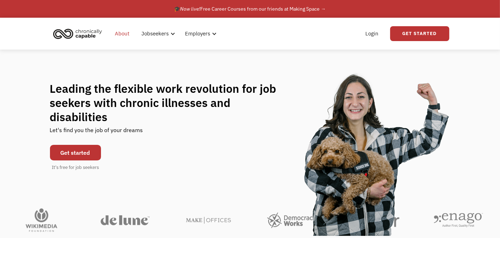
click at [124, 34] on link "About" at bounding box center [122, 33] width 23 height 23
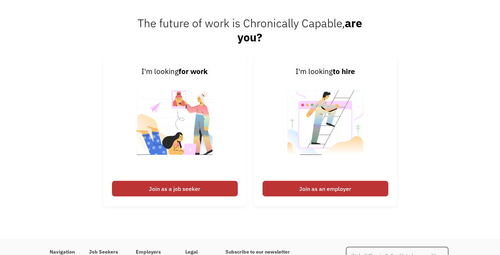
scroll to position [1063, 0]
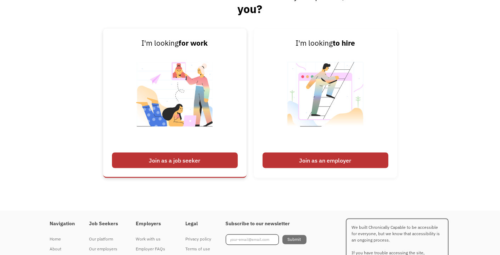
click at [168, 161] on div "Join as a job seeker" at bounding box center [175, 161] width 126 height 16
click at [179, 157] on div "Join as a job seeker" at bounding box center [175, 161] width 126 height 16
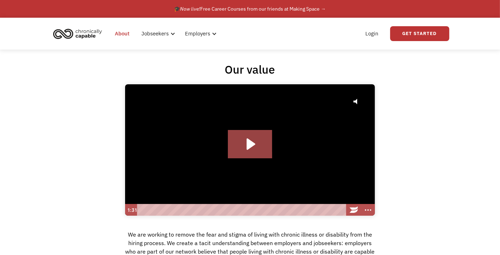
scroll to position [0, 0]
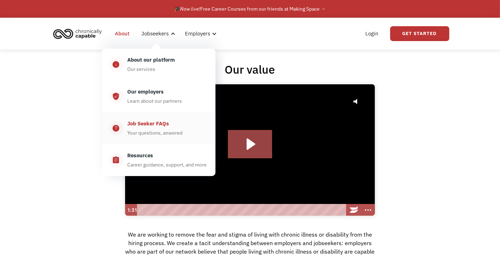
click at [173, 126] on div "Job Seeker FAQs Your questions, anwered" at bounding box center [165, 128] width 85 height 18
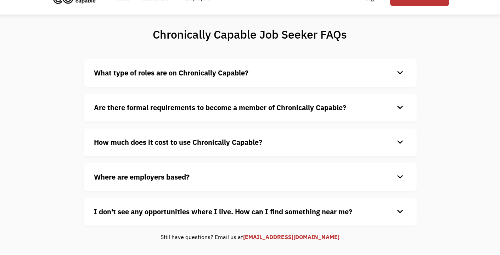
scroll to position [35, 0]
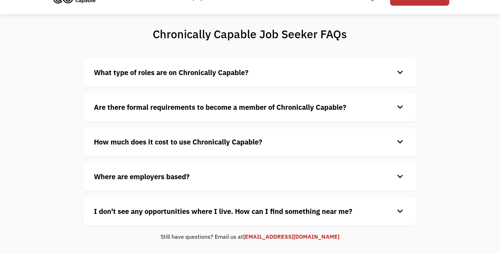
click at [395, 75] on div "keyboard_arrow_down" at bounding box center [400, 72] width 11 height 11
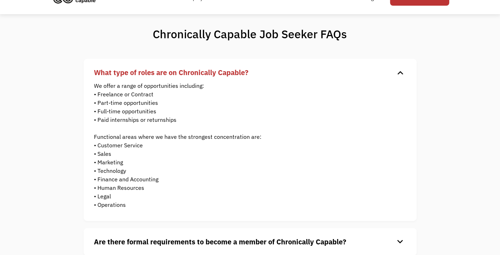
click at [397, 72] on div "keyboard_arrow_down" at bounding box center [400, 72] width 11 height 11
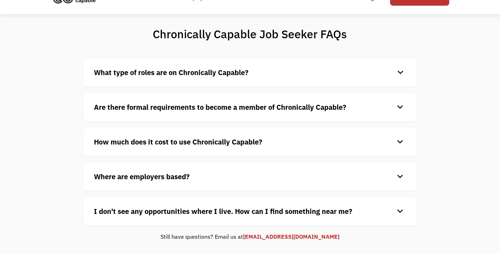
scroll to position [71, 0]
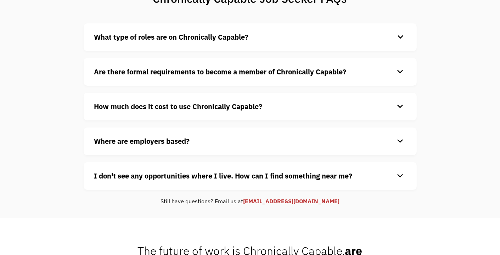
click at [403, 109] on div "keyboard_arrow_down" at bounding box center [400, 106] width 11 height 11
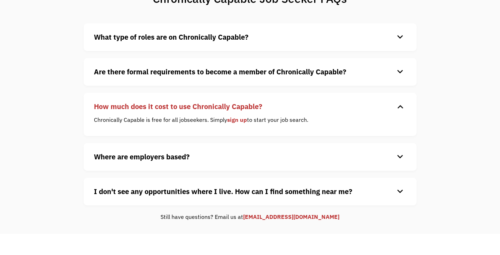
click at [401, 106] on div "keyboard_arrow_down" at bounding box center [400, 106] width 11 height 11
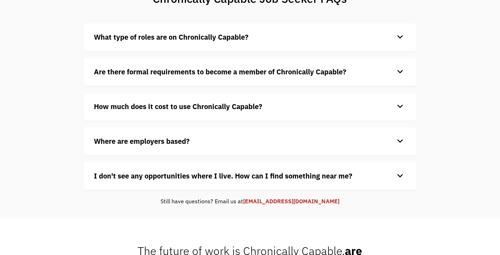
click at [397, 69] on div "keyboard_arrow_down" at bounding box center [400, 72] width 11 height 11
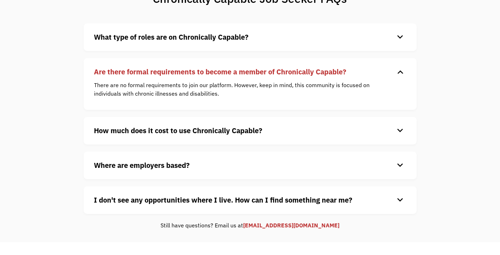
click at [397, 69] on div "keyboard_arrow_down" at bounding box center [400, 72] width 11 height 11
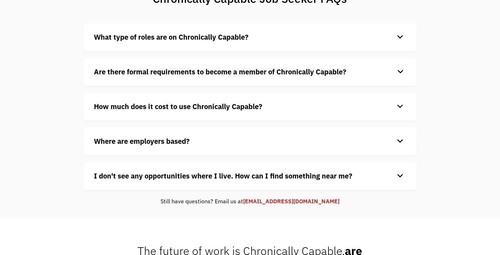
click at [401, 173] on div "keyboard_arrow_down" at bounding box center [400, 176] width 11 height 11
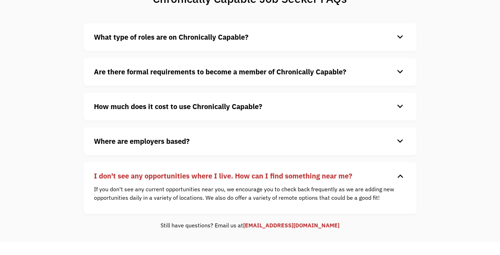
click at [400, 167] on div "I don't see any opportunities where I live. How can I find something near me? k…" at bounding box center [250, 188] width 333 height 52
click at [403, 173] on div "keyboard_arrow_down" at bounding box center [400, 176] width 11 height 11
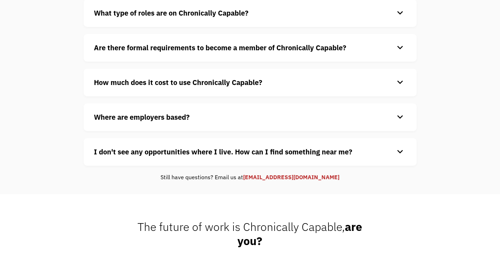
scroll to position [0, 0]
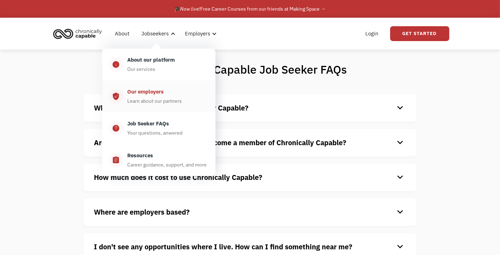
click at [163, 99] on div "Learn about our partners" at bounding box center [155, 101] width 55 height 9
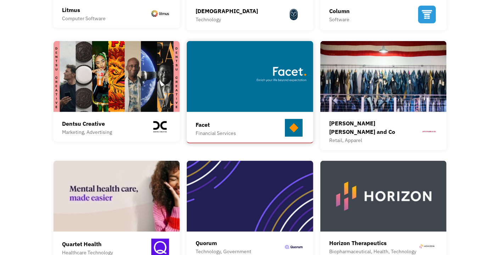
scroll to position [177, 0]
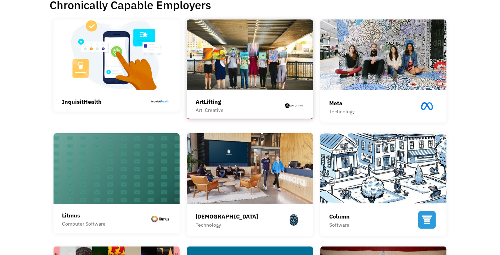
click at [232, 100] on div "ArtLifting Art, Creative" at bounding box center [250, 105] width 109 height 17
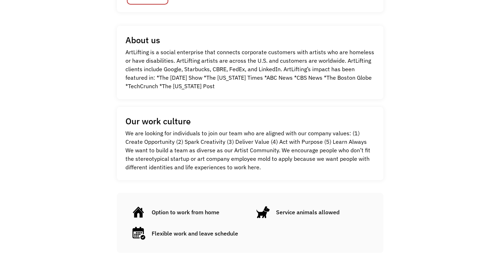
scroll to position [35, 0]
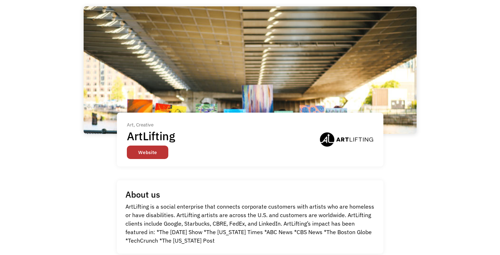
click at [147, 153] on link "Website" at bounding box center [147, 152] width 41 height 13
